Goal: Task Accomplishment & Management: Complete application form

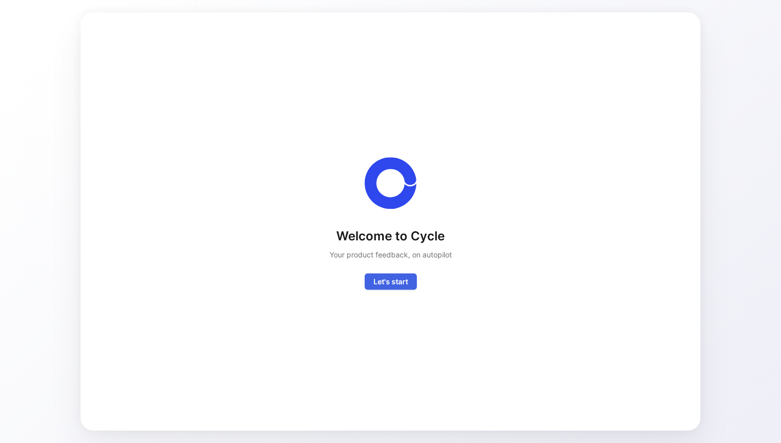
click at [393, 278] on span "Let's start" at bounding box center [391, 281] width 35 height 12
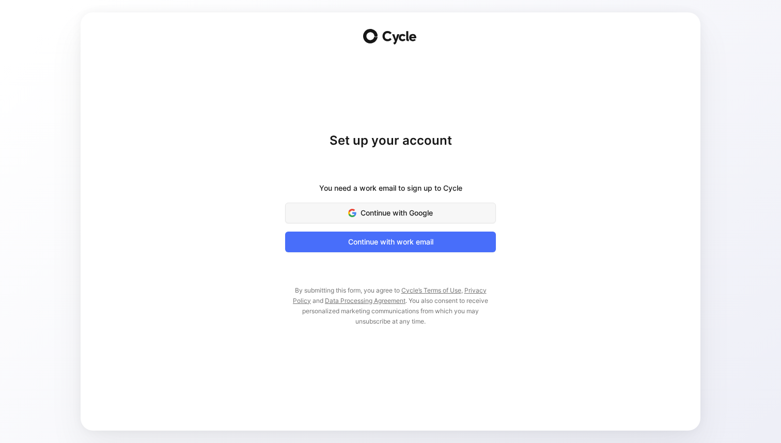
click at [388, 209] on span "Continue with Google" at bounding box center [390, 213] width 185 height 12
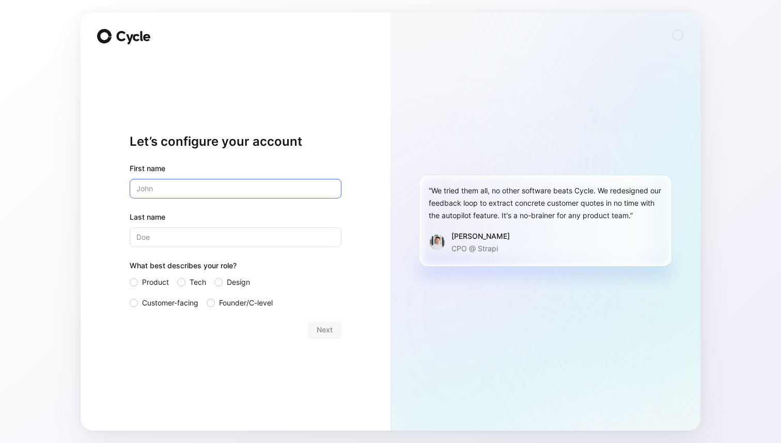
type input "Milutin"
type input "Studen"
click at [187, 283] on label "Tech" at bounding box center [191, 282] width 29 height 12
click at [177, 276] on input "Tech" at bounding box center [177, 276] width 0 height 0
click at [326, 331] on span "Next" at bounding box center [325, 330] width 16 height 12
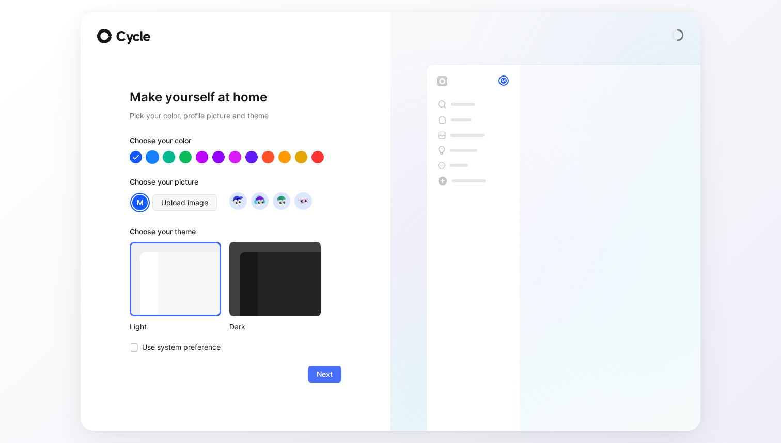
click at [154, 159] on div at bounding box center [152, 156] width 13 height 13
click at [284, 163] on div at bounding box center [284, 156] width 13 height 13
click at [260, 205] on img at bounding box center [260, 201] width 14 height 14
click at [306, 206] on img at bounding box center [303, 201] width 14 height 14
click at [319, 372] on span "Next" at bounding box center [325, 374] width 16 height 12
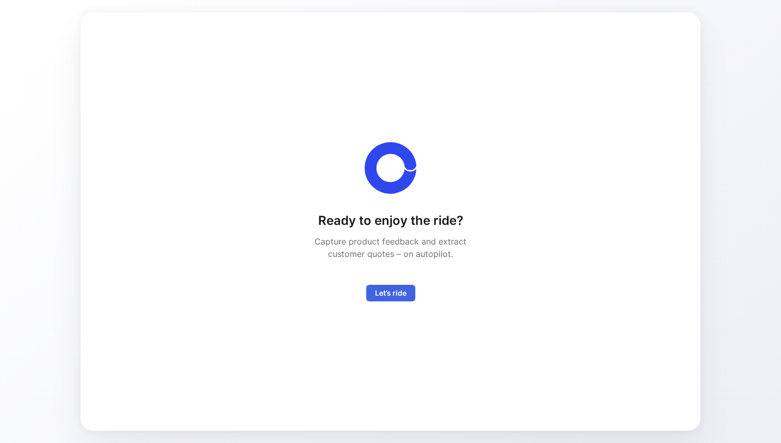
click at [398, 296] on span "Let’s ride" at bounding box center [391, 293] width 32 height 12
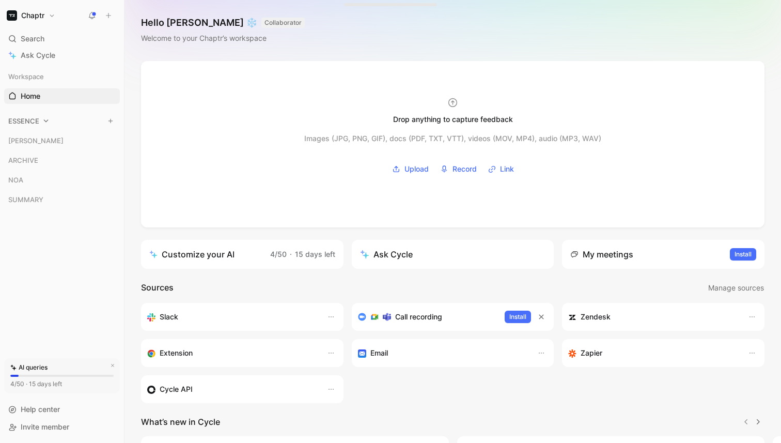
click at [49, 122] on icon at bounding box center [45, 120] width 7 height 7
click at [36, 135] on div "[PERSON_NAME]" at bounding box center [62, 141] width 116 height 16
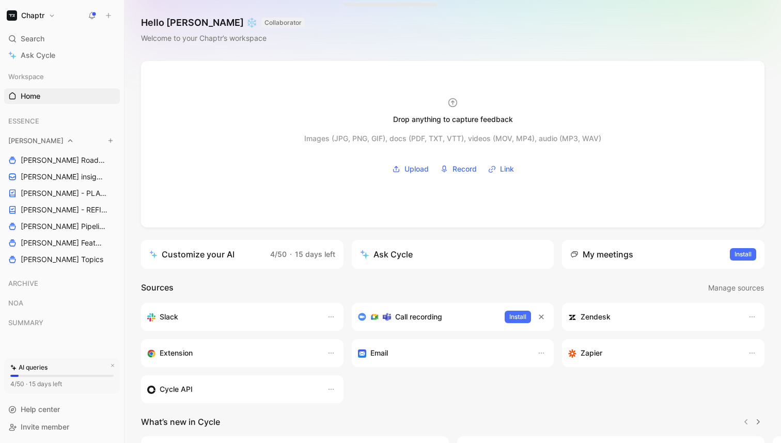
click at [67, 142] on icon at bounding box center [70, 140] width 7 height 7
